Goal: Task Accomplishment & Management: Complete application form

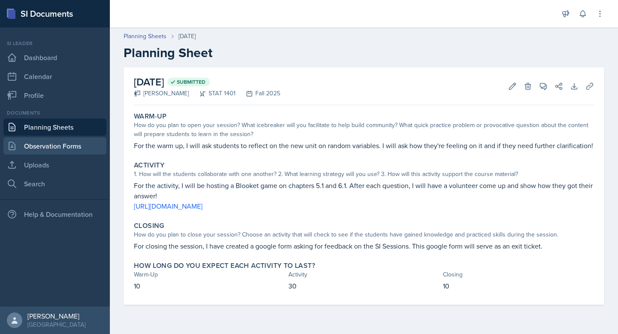
click at [74, 141] on link "Observation Forms" at bounding box center [54, 145] width 103 height 17
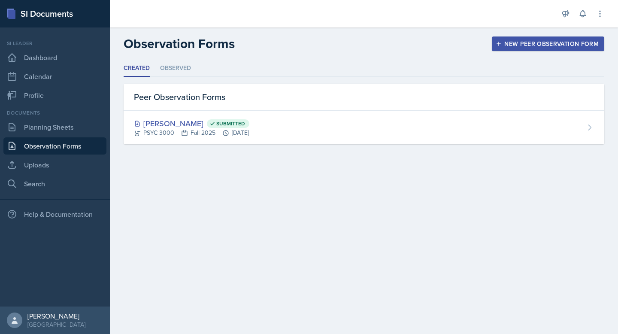
click at [551, 44] on div "New Peer Observation Form" at bounding box center [547, 43] width 101 height 7
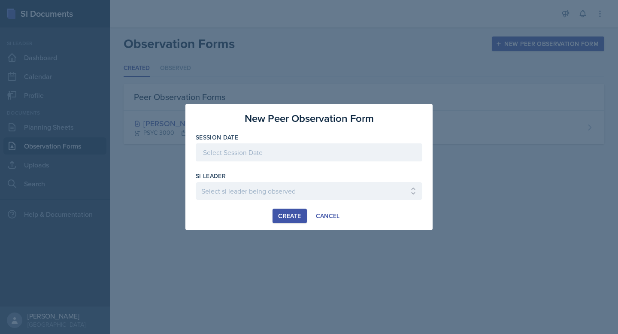
click at [340, 156] on div at bounding box center [309, 152] width 227 height 18
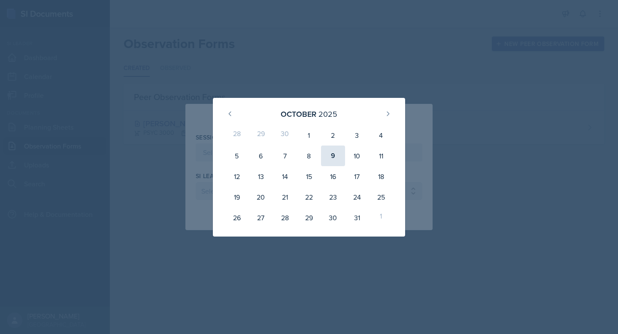
click at [332, 162] on div "9" at bounding box center [333, 155] width 24 height 21
type input "[DATE]"
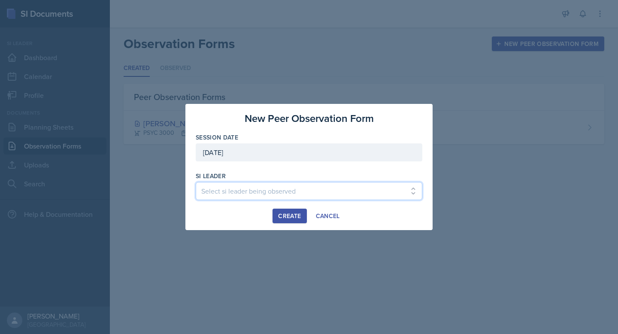
click at [318, 187] on select "Select si leader being observed [PERSON_NAME] / PSYC 2500 / The Phantoms of The…" at bounding box center [309, 191] width 227 height 18
select select "a260eafd-bda8-4f81-8702-22762ddf07d8"
click at [196, 182] on select "Select si leader being observed [PERSON_NAME] / PSYC 2500 / The Phantoms of The…" at bounding box center [309, 191] width 227 height 18
click at [286, 215] on div "Create" at bounding box center [289, 215] width 23 height 7
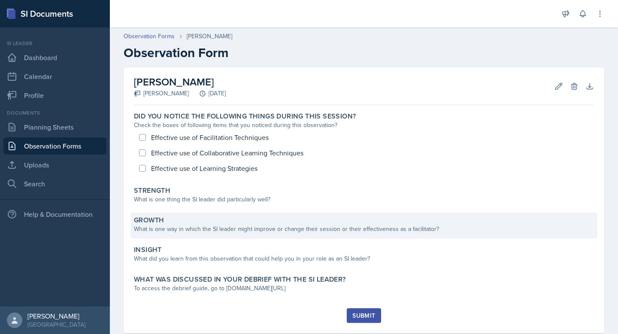
scroll to position [20, 0]
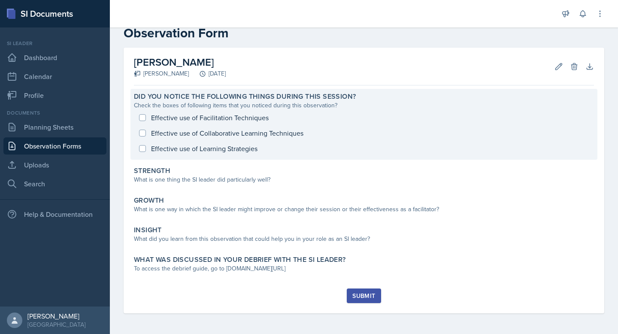
click at [145, 117] on div "Effective use of Facilitation Techniques Effective use of Collaborative Learnin…" at bounding box center [364, 133] width 460 height 46
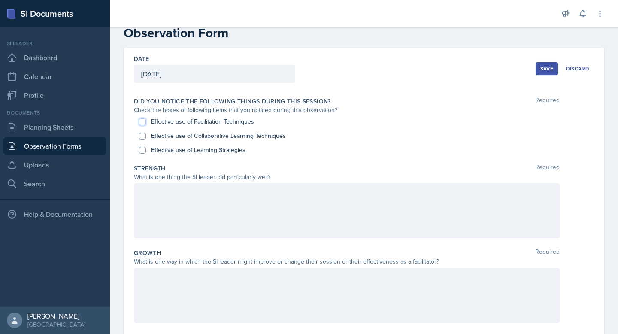
click at [143, 121] on input "Effective use of Facilitation Techniques" at bounding box center [142, 121] width 7 height 7
checkbox input "true"
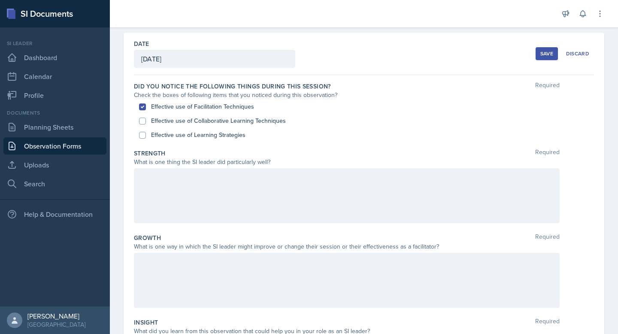
click at [191, 182] on p at bounding box center [346, 177] width 411 height 10
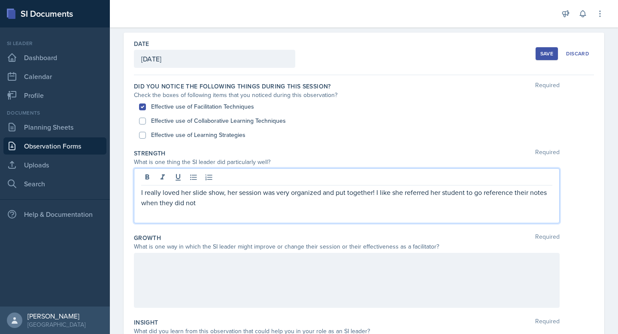
click at [393, 190] on p "I really loved her slide show, her session was very organized and put together!…" at bounding box center [346, 197] width 411 height 21
click at [218, 207] on p "I really loved her slide show, her session was very organized and put together!…" at bounding box center [346, 197] width 411 height 21
click at [515, 203] on p "I really loved her slide show, her session was very organized and put together!…" at bounding box center [346, 197] width 411 height 21
click at [550, 203] on p "I really loved her slide show, her session was very organized and put together!…" at bounding box center [346, 197] width 411 height 21
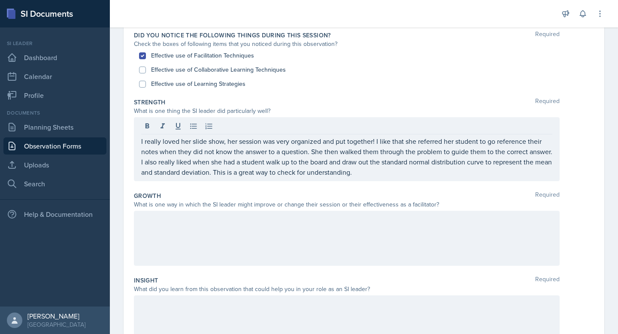
click at [220, 230] on div at bounding box center [347, 238] width 426 height 55
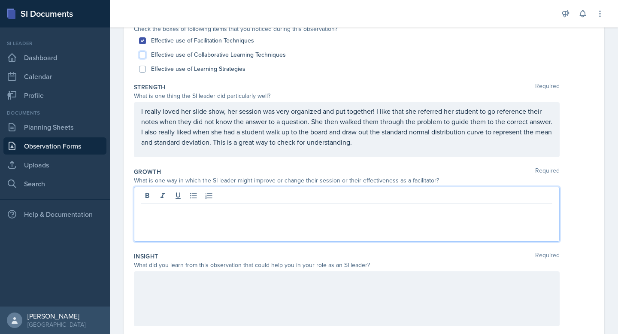
click at [140, 53] on input "Effective use of Collaborative Learning Techniques" at bounding box center [142, 54] width 7 height 7
checkbox input "true"
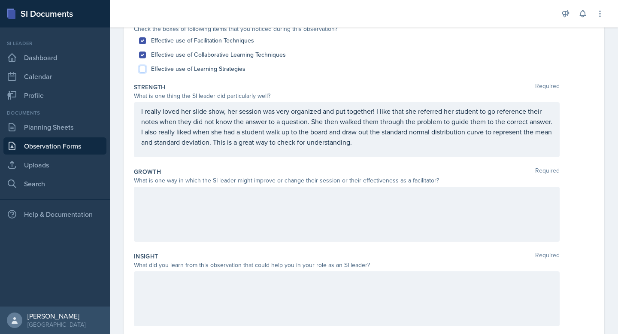
click at [141, 67] on input "Effective use of Learning Strategies" at bounding box center [142, 69] width 7 height 7
checkbox input "true"
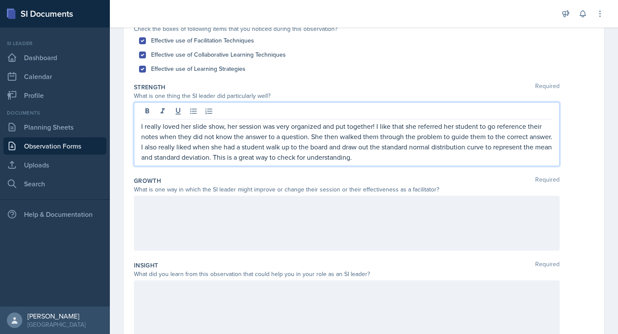
click at [414, 146] on p "I really loved her slide show, her session was very organized and put together!…" at bounding box center [346, 141] width 411 height 41
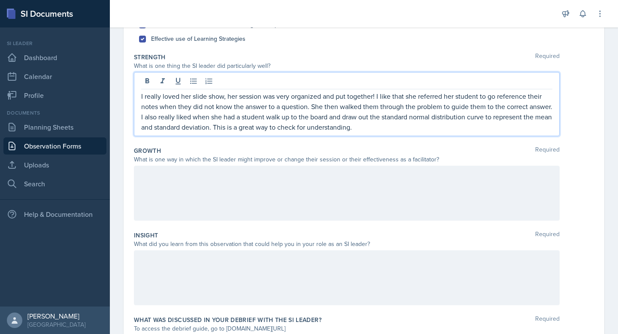
click at [384, 180] on p at bounding box center [346, 174] width 411 height 10
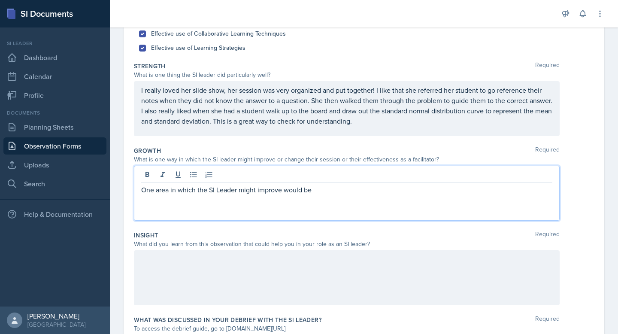
scroll to position [212, 0]
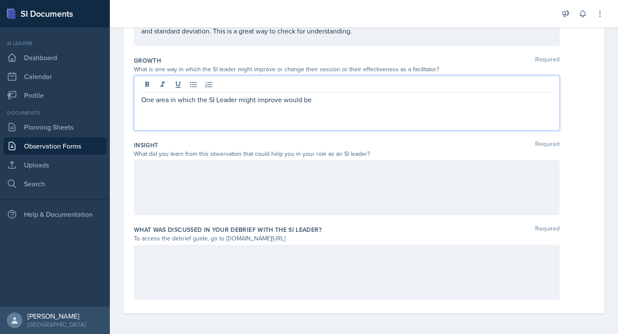
click at [289, 183] on div at bounding box center [347, 187] width 426 height 55
click at [332, 81] on div "One area in which the SI Leader might improve would be" at bounding box center [347, 103] width 426 height 55
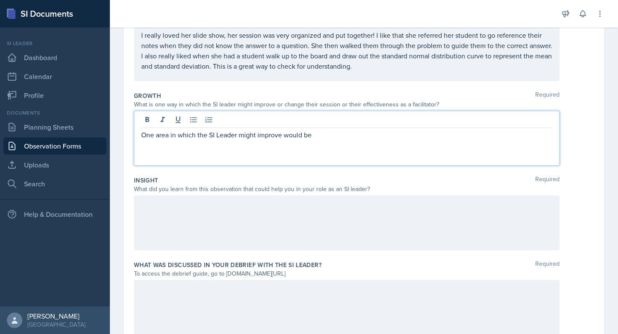
scroll to position [174, 0]
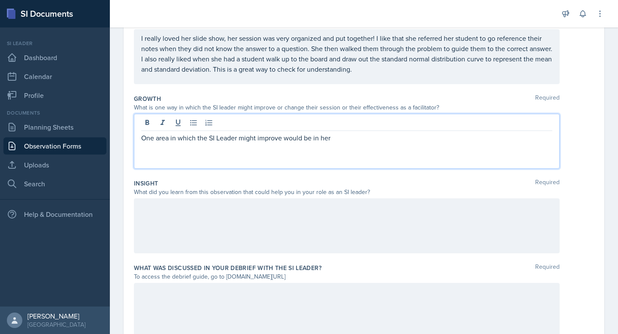
click at [398, 69] on p "I really loved her slide show, her session was very organized and put together!…" at bounding box center [346, 53] width 411 height 41
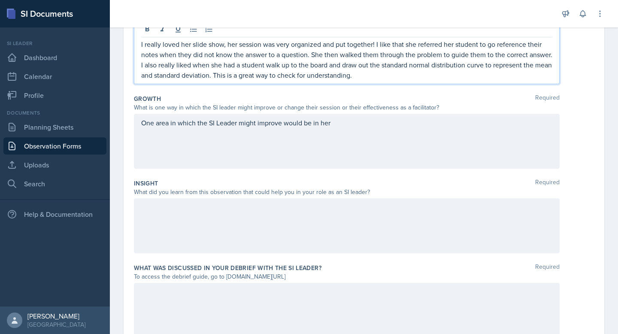
click at [384, 79] on p "I really loved her slide show, her session was very organized and put together!…" at bounding box center [346, 59] width 411 height 41
click at [400, 77] on p "I really loved her slide show, her session was very organized and put together!…" at bounding box center [346, 59] width 411 height 41
click at [479, 75] on p "I really loved her slide show, her session was very organized and put together!…" at bounding box center [346, 59] width 411 height 41
click at [460, 78] on p "I really loved her slide show, her session was very organized and put together!…" at bounding box center [346, 59] width 411 height 41
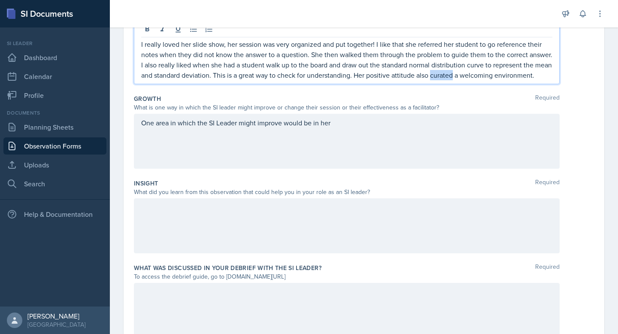
copy p "curated"
click at [469, 84] on div "I really loved her slide show, her session was very organized and put together!…" at bounding box center [347, 52] width 426 height 64
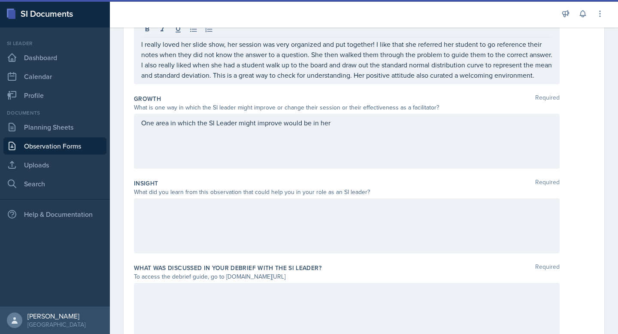
click at [469, 84] on div "I really loved her slide show, her session was very organized and put together!…" at bounding box center [347, 52] width 426 height 64
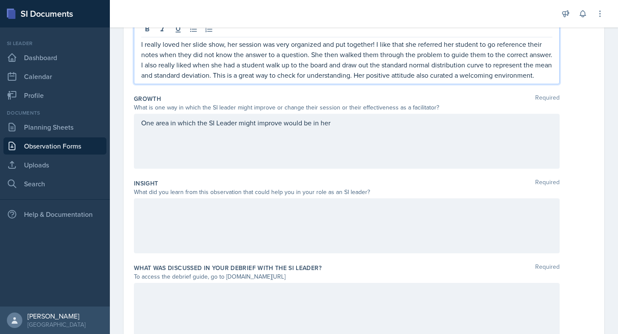
click at [225, 80] on p "I really loved her slide show, her session was very organized and put together!…" at bounding box center [346, 59] width 411 height 41
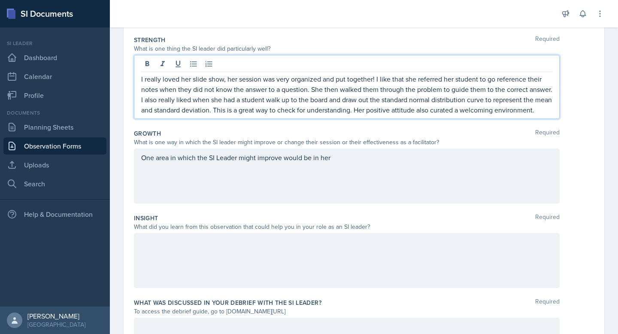
click at [382, 174] on div "One area in which the SI Leader might improve would be in her" at bounding box center [347, 175] width 426 height 55
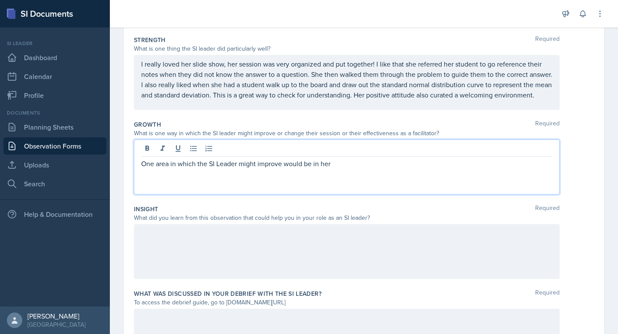
scroll to position [163, 0]
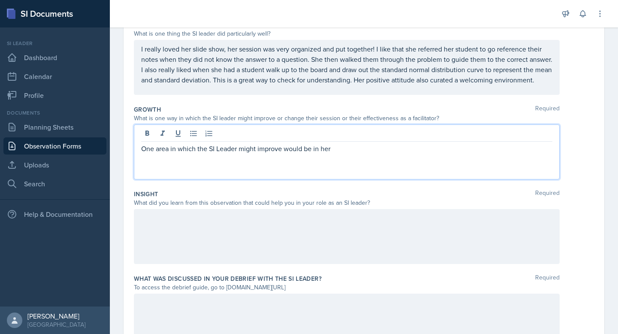
click at [354, 227] on div at bounding box center [347, 236] width 426 height 55
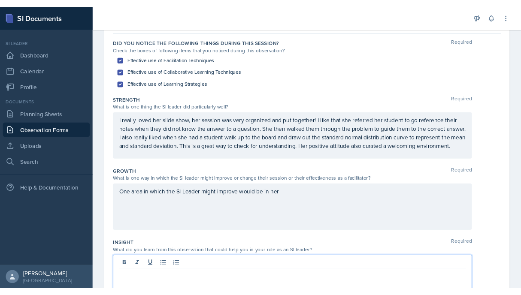
scroll to position [216, 0]
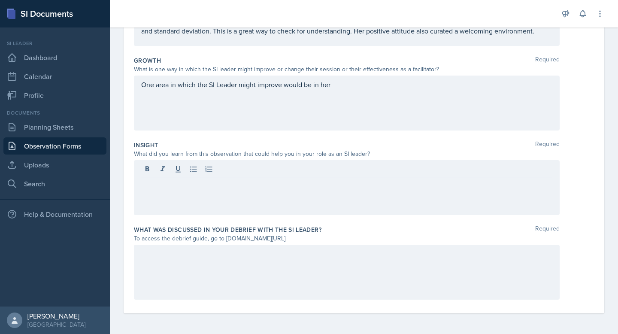
click at [443, 104] on div "One area in which the SI Leader might improve would be in her" at bounding box center [347, 103] width 426 height 55
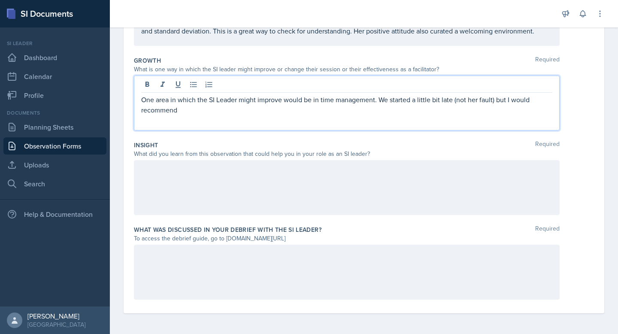
click at [194, 113] on p "One area in which the SI Leader might improve would be in time management. We s…" at bounding box center [346, 104] width 411 height 21
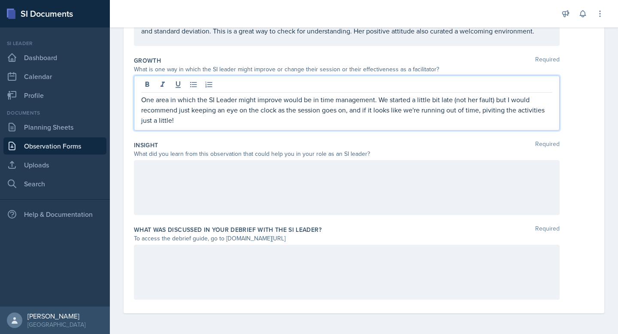
click at [489, 109] on p "One area in which the SI Leader might improve would be in time management. We s…" at bounding box center [346, 109] width 411 height 31
click at [465, 121] on p "One area in which the SI Leader might improve would be in time management. We s…" at bounding box center [346, 109] width 411 height 31
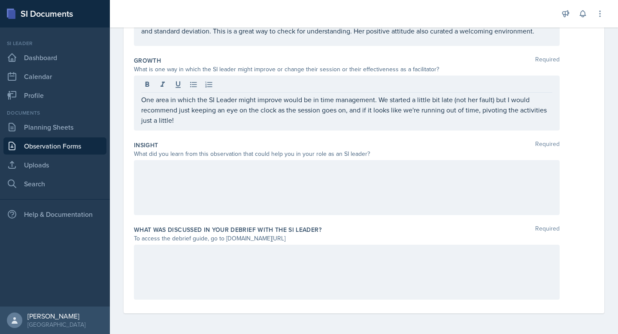
click at [400, 188] on div at bounding box center [347, 187] width 426 height 55
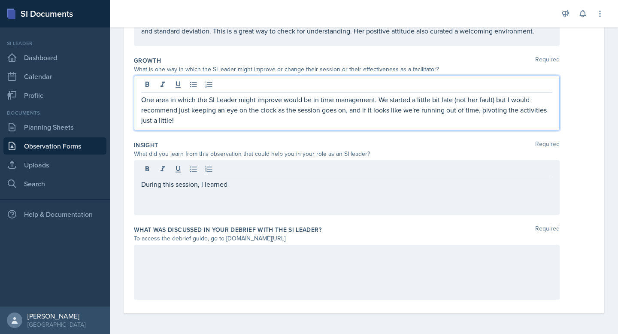
click at [360, 107] on p "One area in which the SI Leader might improve would be in time management. We s…" at bounding box center [346, 109] width 411 height 31
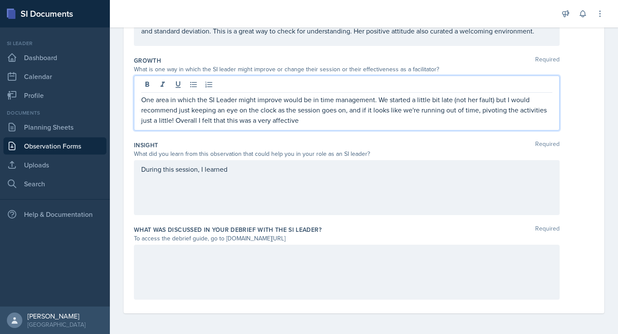
click at [273, 120] on p "One area in which the SI Leader might improve would be in time management. We s…" at bounding box center [346, 109] width 411 height 31
click at [275, 121] on p "One area in which the SI Leader might improve would be in time management. We s…" at bounding box center [346, 109] width 411 height 31
click at [327, 118] on p "One area in which the SI Leader might improve would be in time management. We s…" at bounding box center [346, 109] width 411 height 31
click at [174, 124] on p "One area in which the SI Leader might improve would be in time management. We s…" at bounding box center [346, 109] width 411 height 31
click at [203, 172] on div "During this session, I learned" at bounding box center [347, 187] width 426 height 55
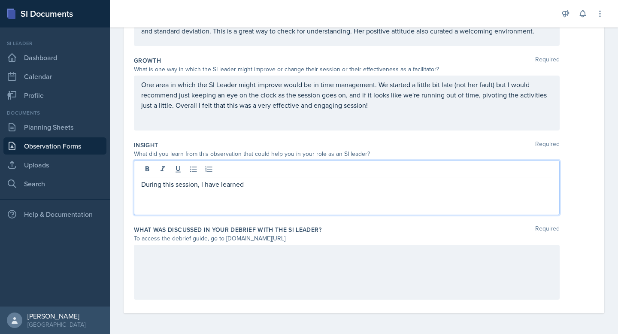
click at [278, 185] on p "During this session, I have learned" at bounding box center [346, 184] width 411 height 10
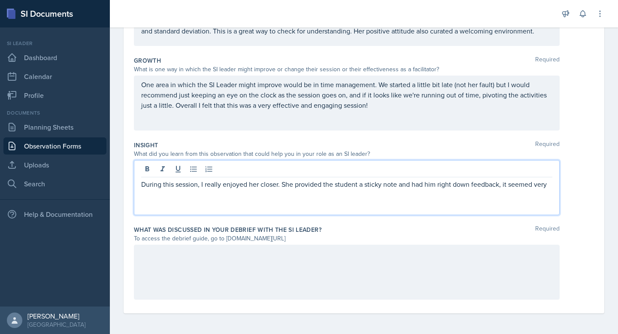
click at [336, 271] on div at bounding box center [347, 272] width 426 height 55
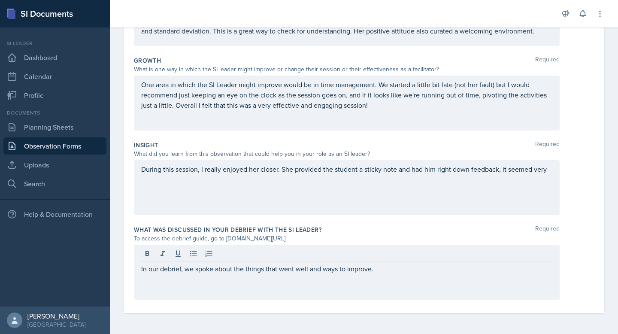
click at [557, 174] on div "During this session, I really enjoyed her closer. She provided the student a st…" at bounding box center [347, 187] width 426 height 55
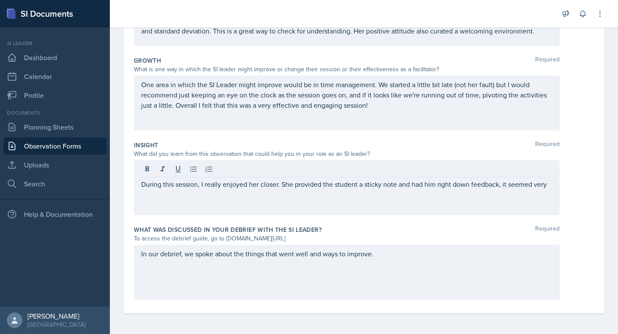
click at [422, 263] on div "In our debrief, we spoke about the things that went well and ways to improve." at bounding box center [347, 272] width 426 height 55
